Goal: Transaction & Acquisition: Book appointment/travel/reservation

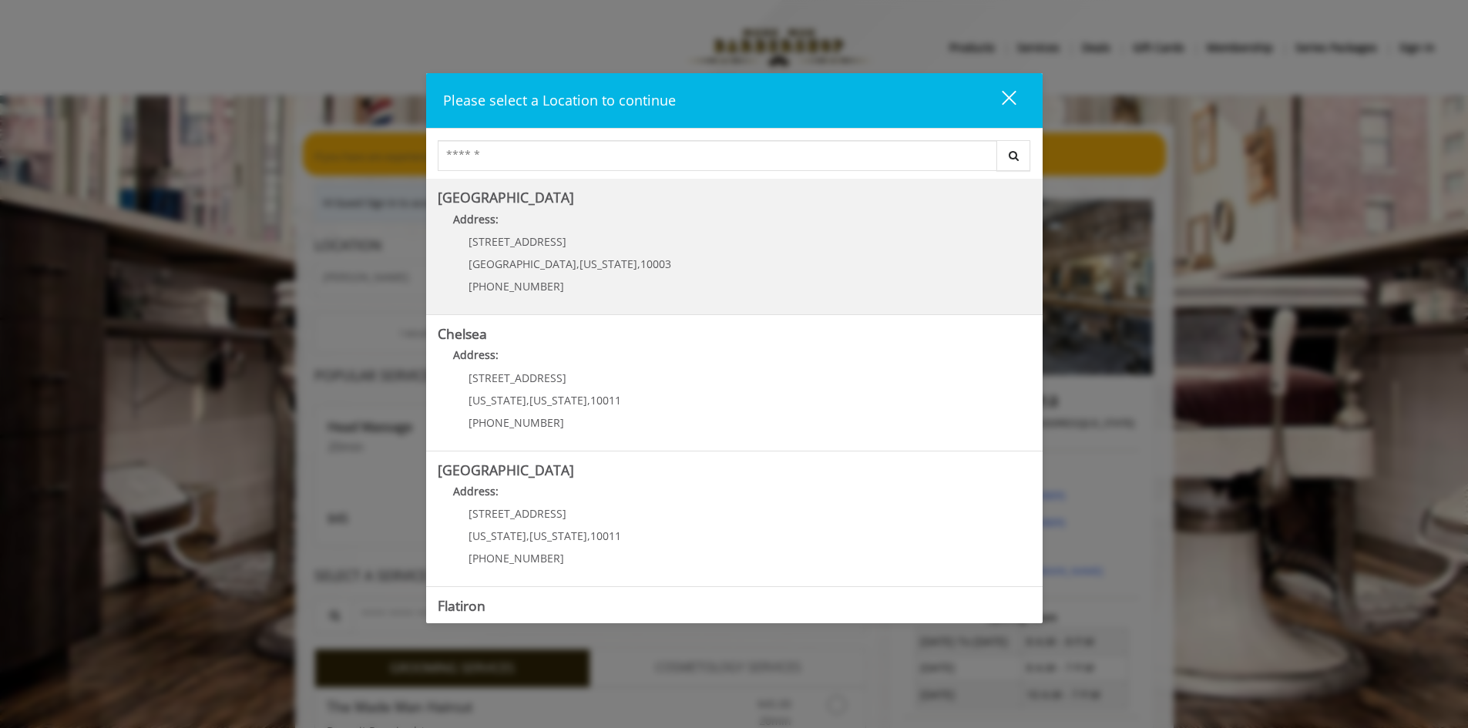
click at [497, 241] on span "[STREET_ADDRESS]" at bounding box center [518, 241] width 98 height 15
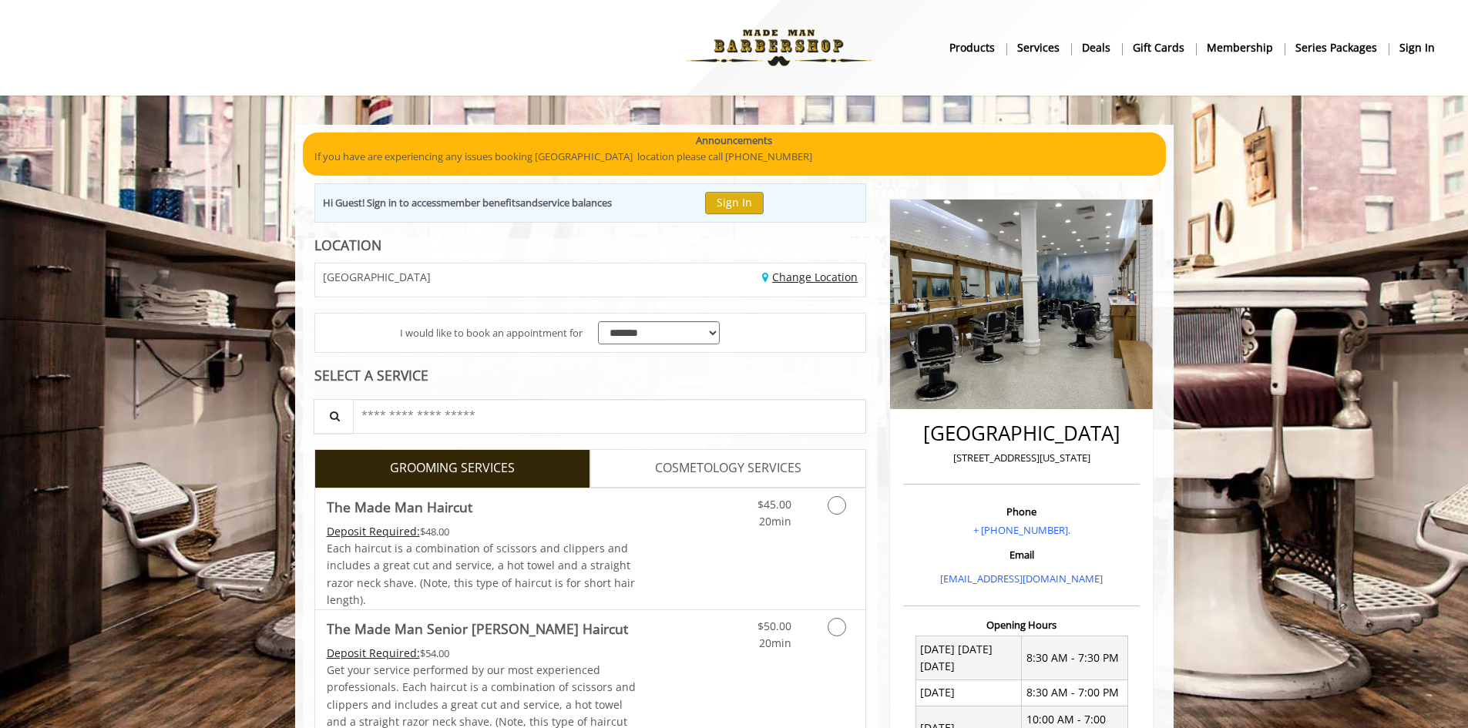
click at [838, 281] on link "Change Location" at bounding box center [810, 277] width 96 height 15
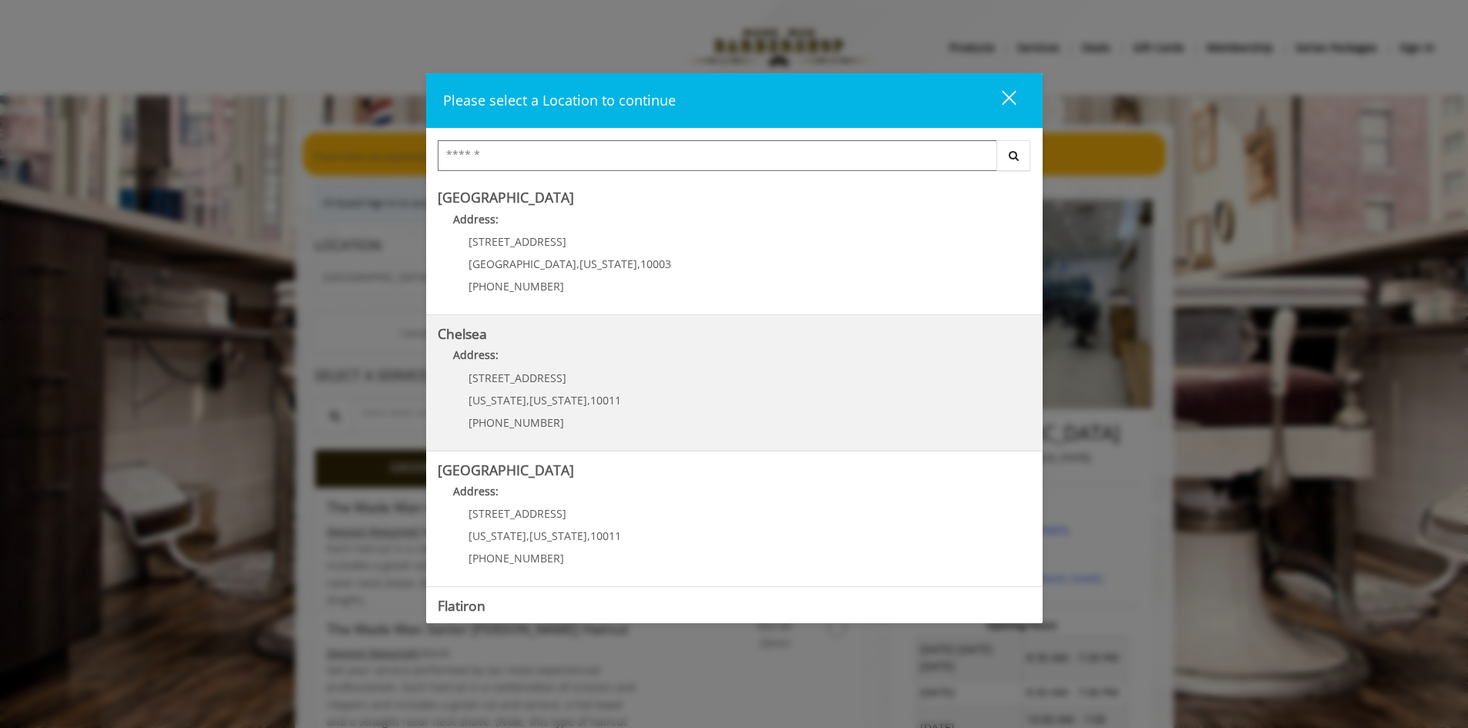
scroll to position [77, 0]
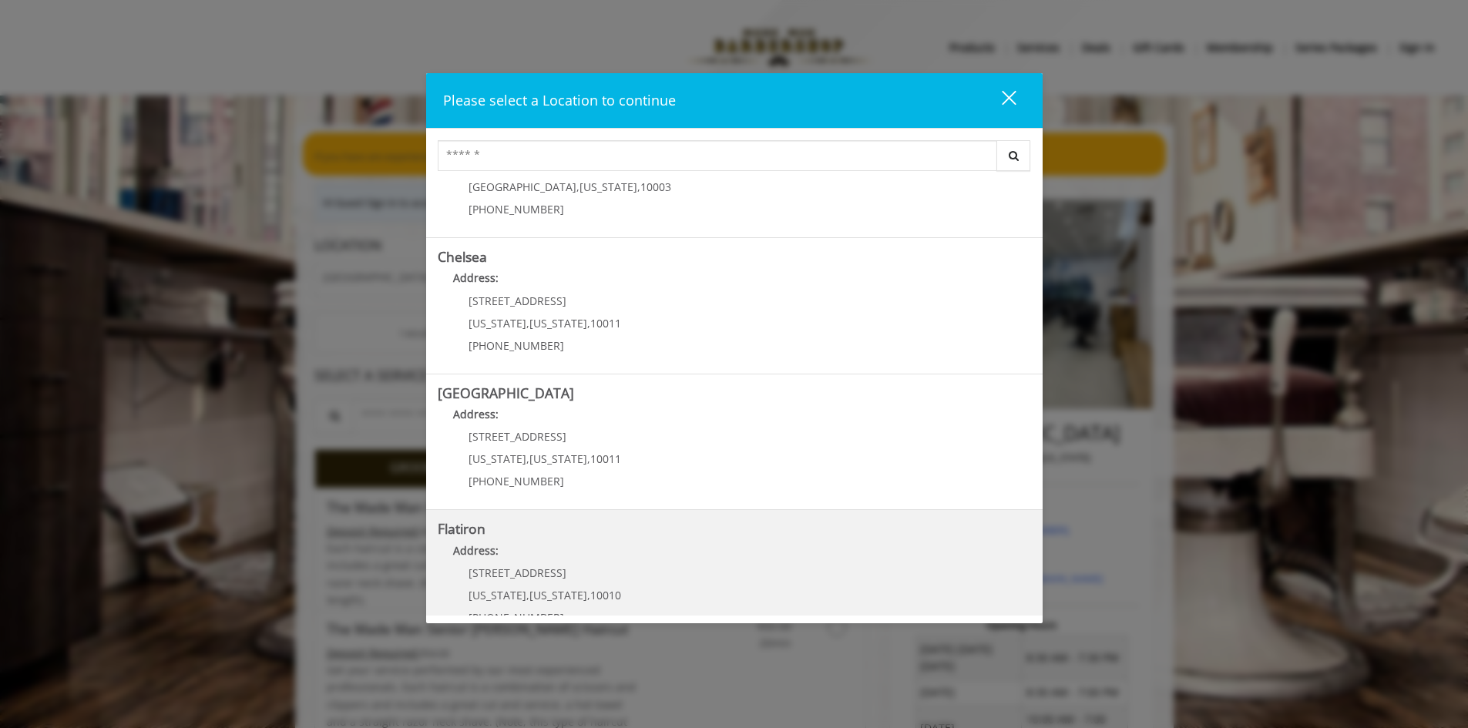
click at [582, 556] on "Address:" at bounding box center [734, 555] width 593 height 25
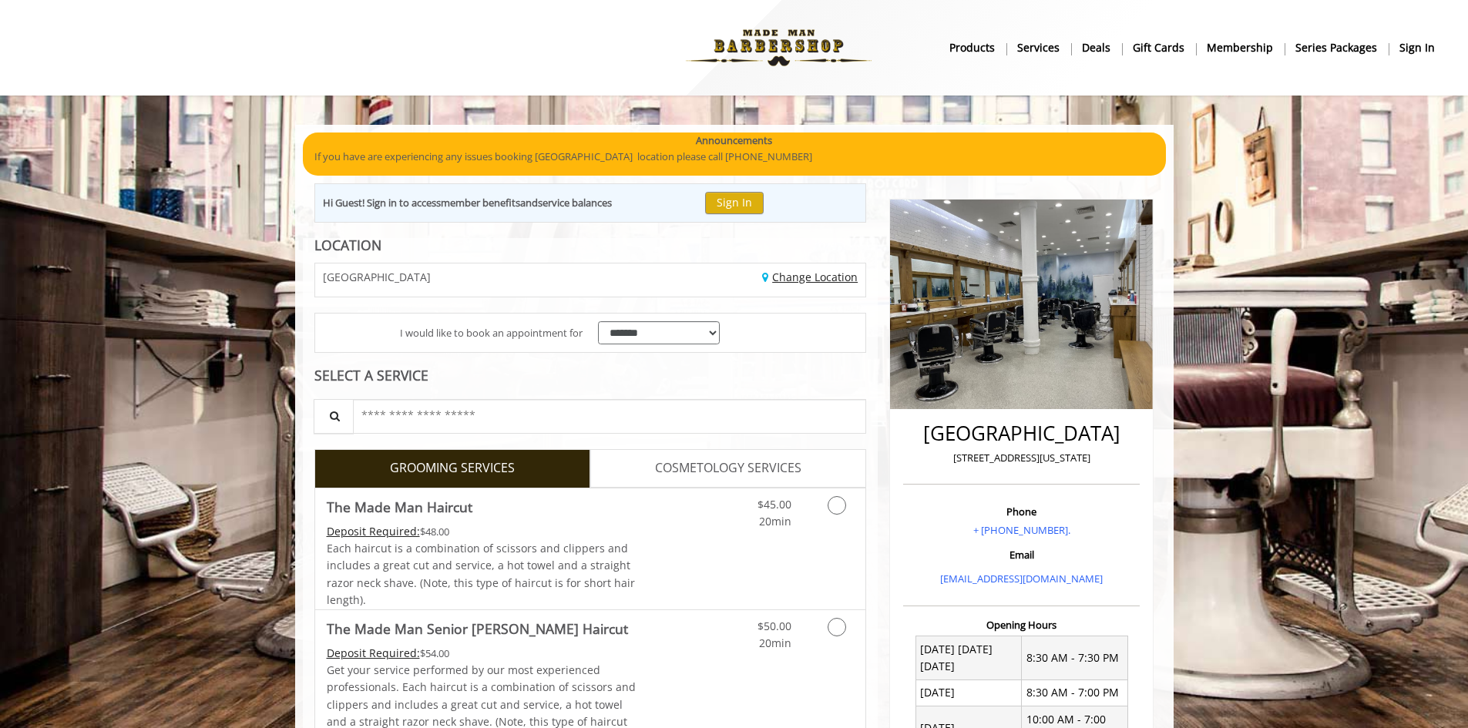
scroll to position [20, 0]
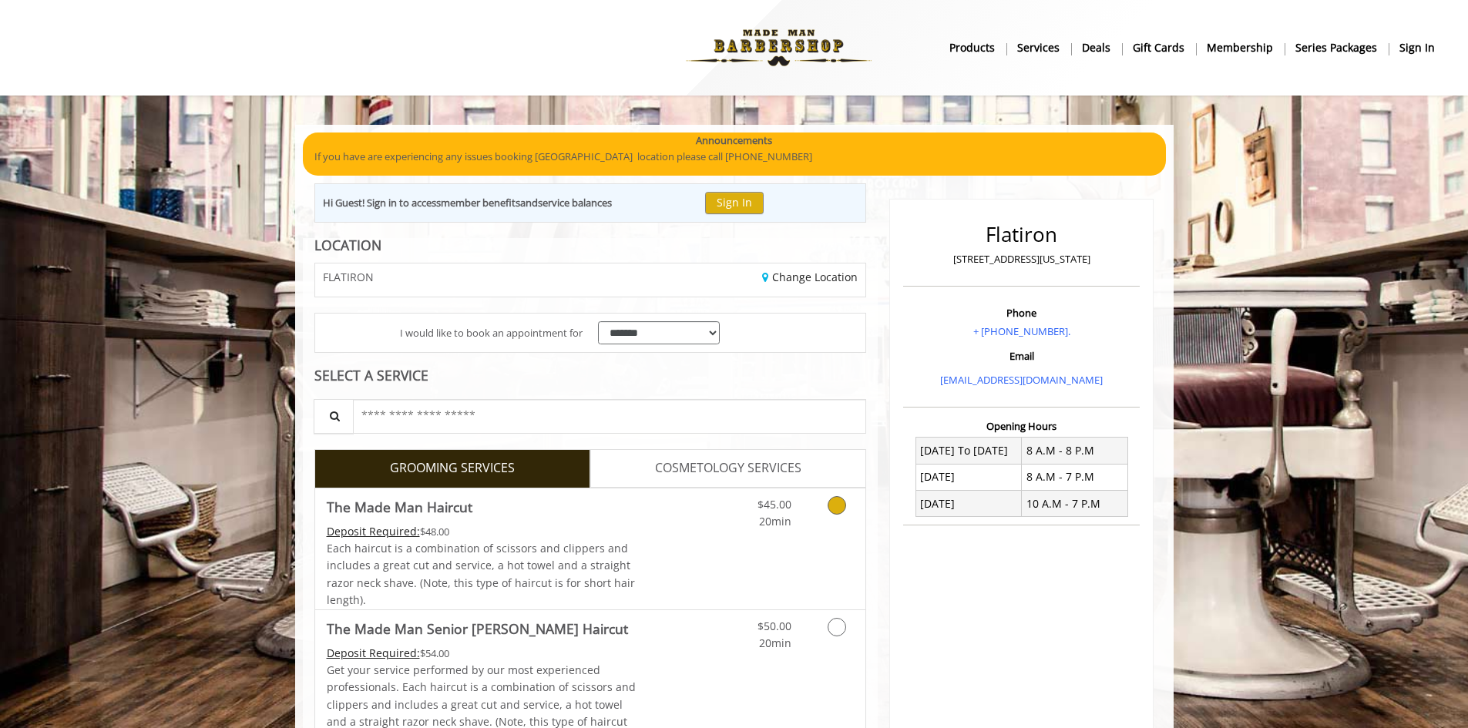
click at [838, 499] on icon "Grooming services" at bounding box center [837, 505] width 18 height 18
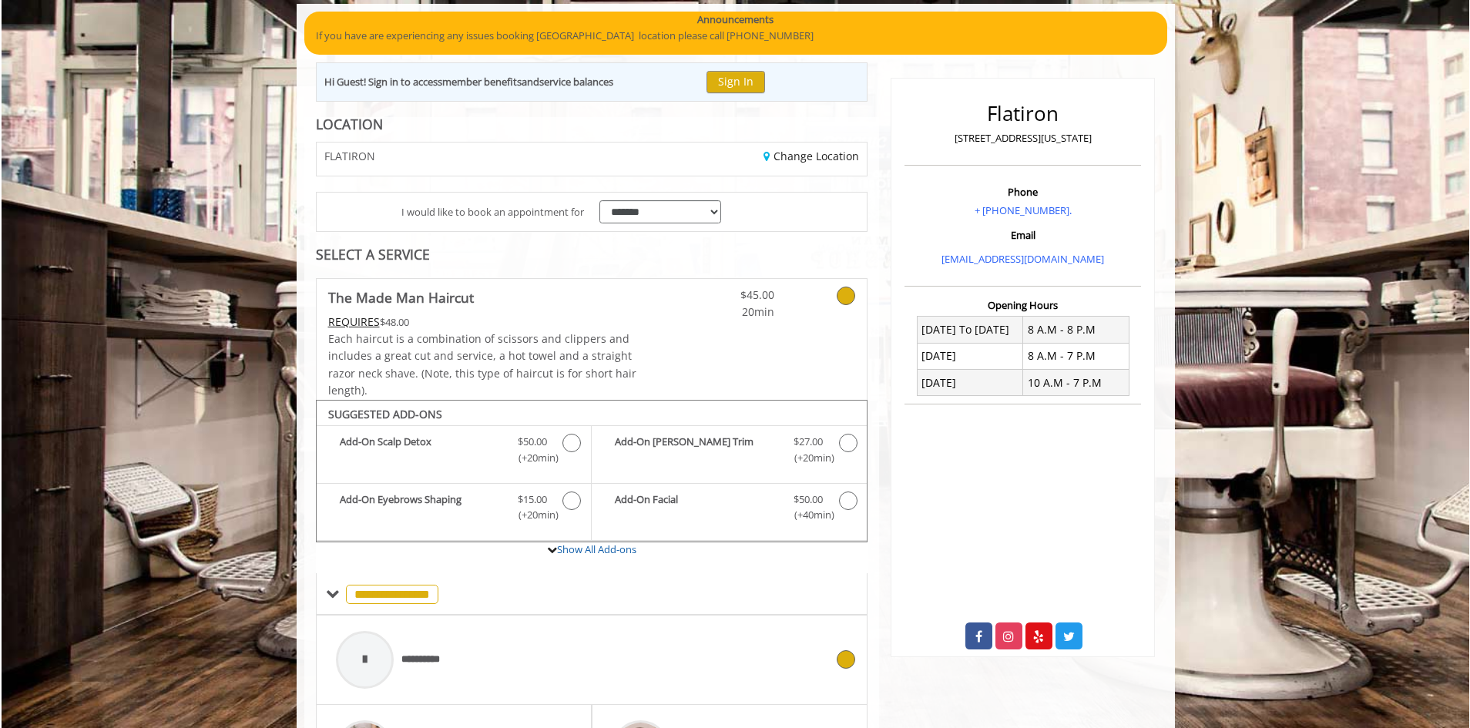
scroll to position [521, 0]
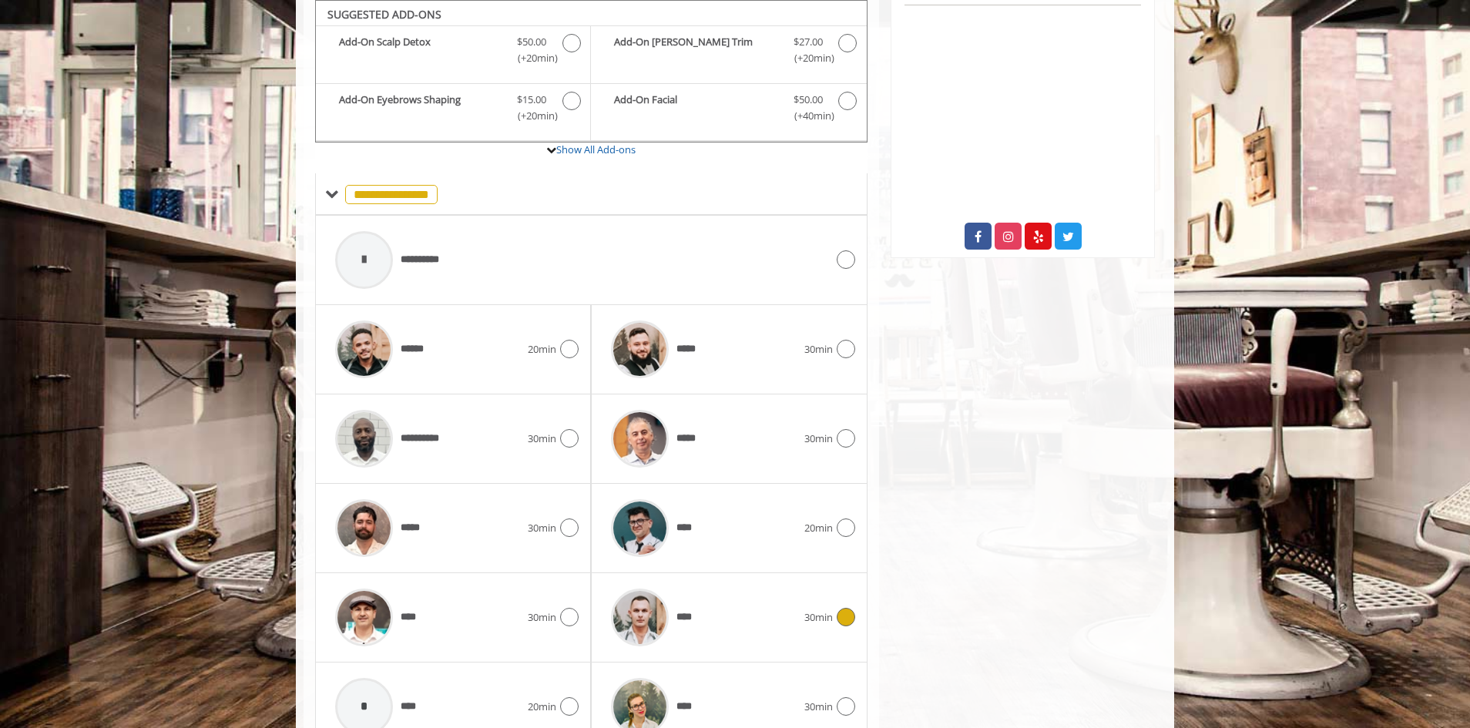
click at [841, 624] on icon at bounding box center [846, 617] width 18 height 18
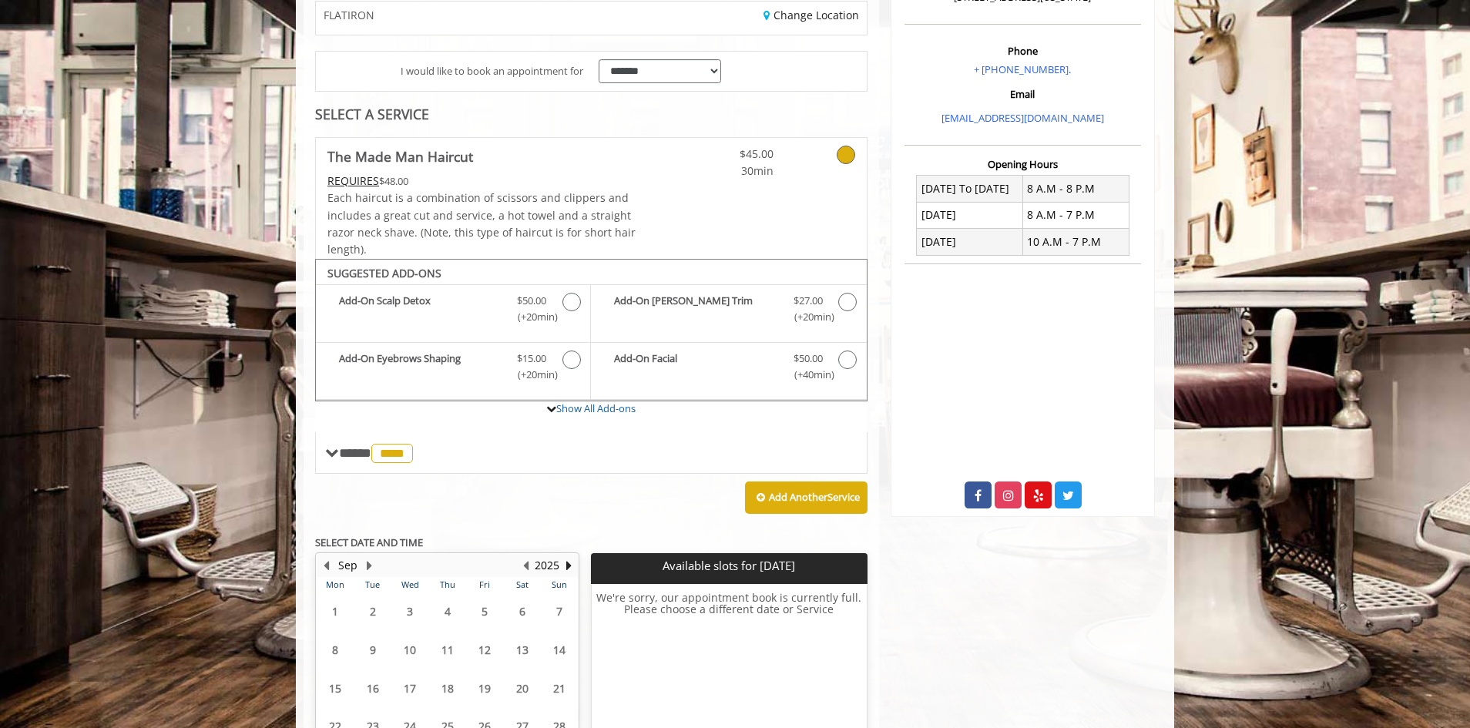
scroll to position [404, 0]
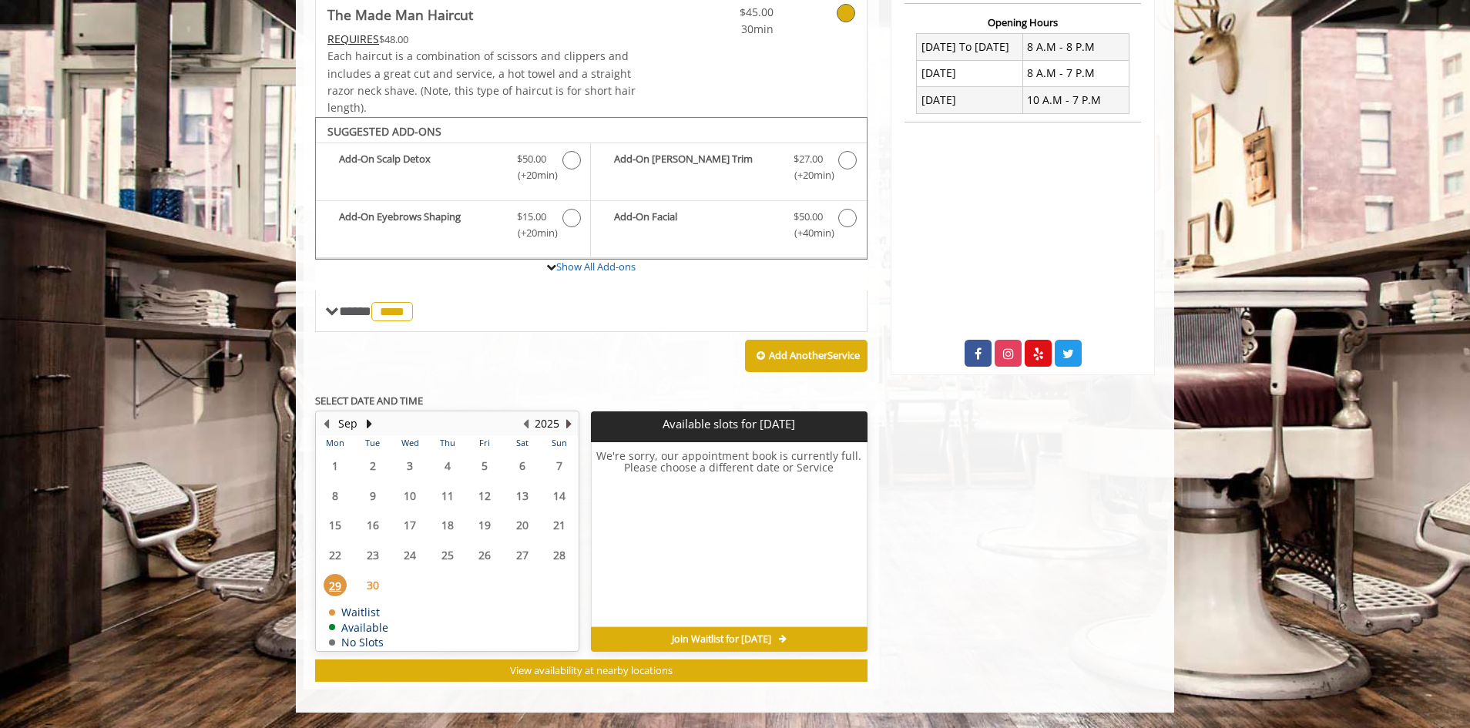
click at [566, 425] on button "Next Year" at bounding box center [569, 423] width 12 height 17
click at [486, 462] on span "2" at bounding box center [484, 466] width 23 height 22
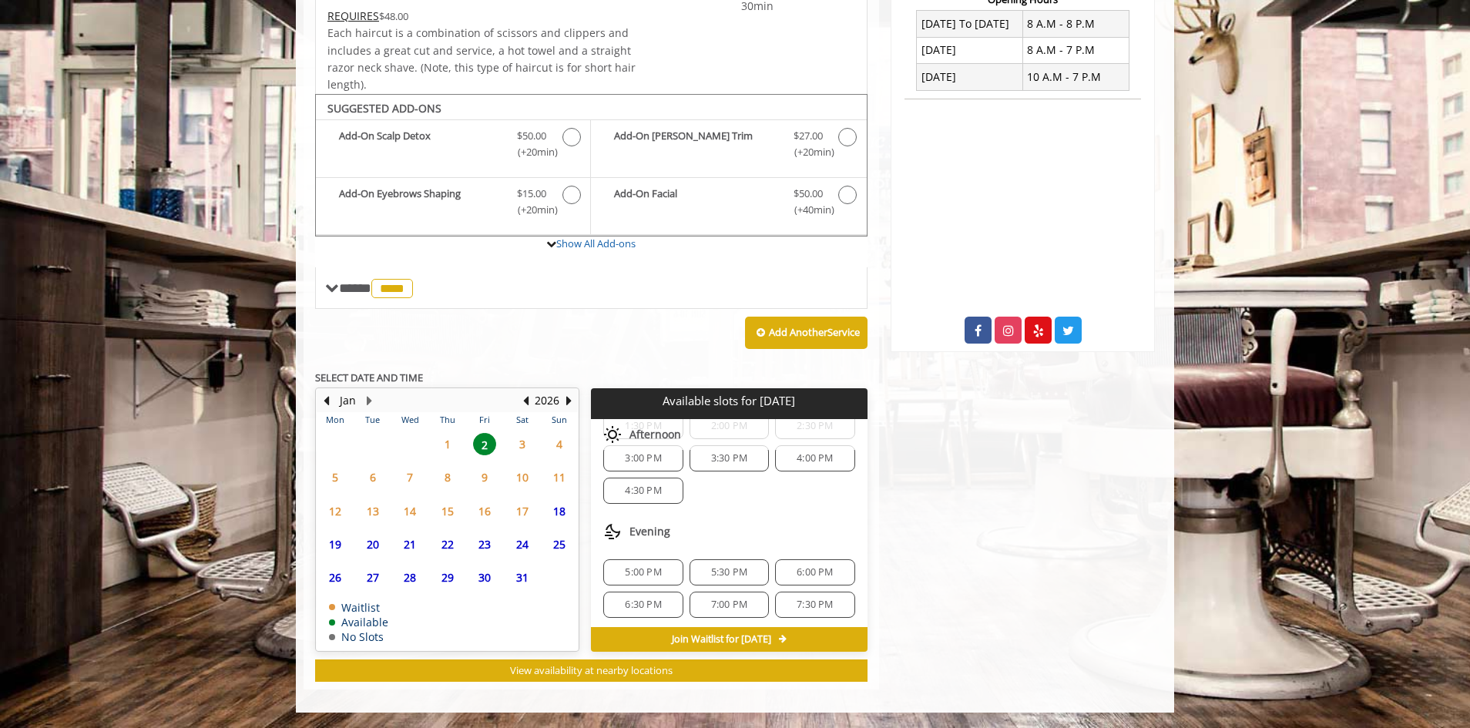
scroll to position [199, 0]
